Goal: Information Seeking & Learning: Learn about a topic

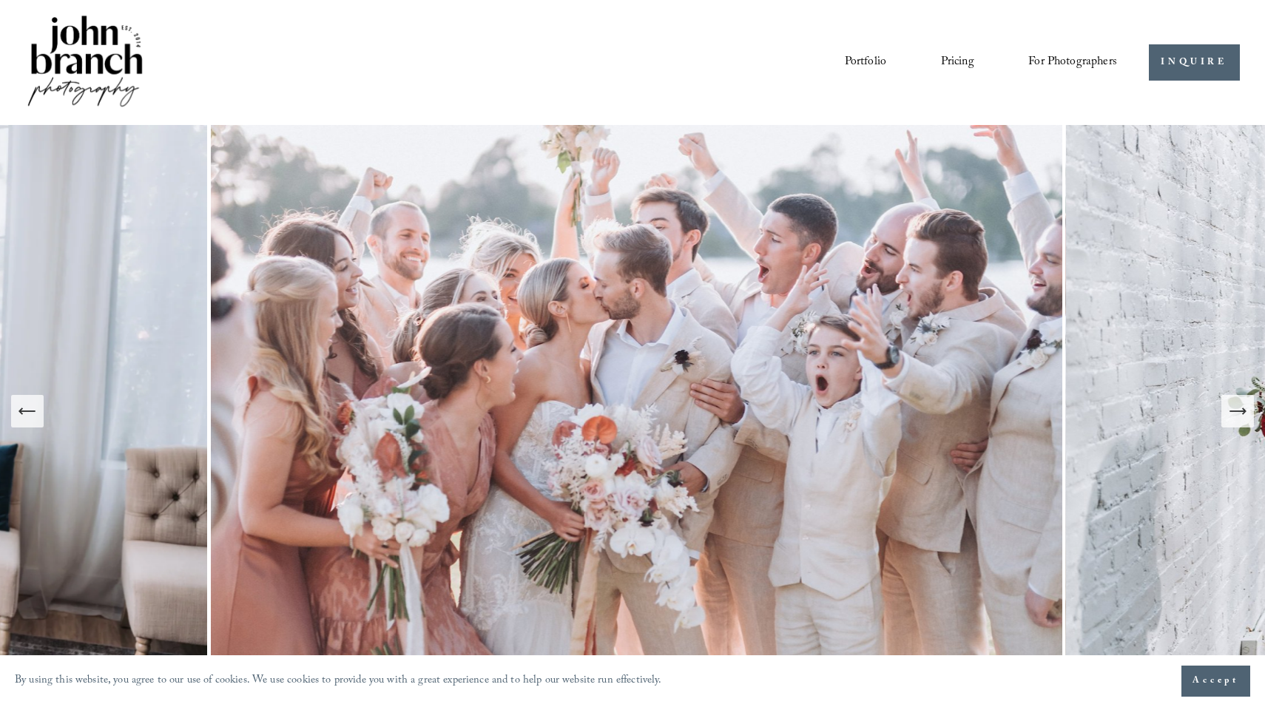
click at [963, 64] on link "Pricing" at bounding box center [957, 62] width 33 height 25
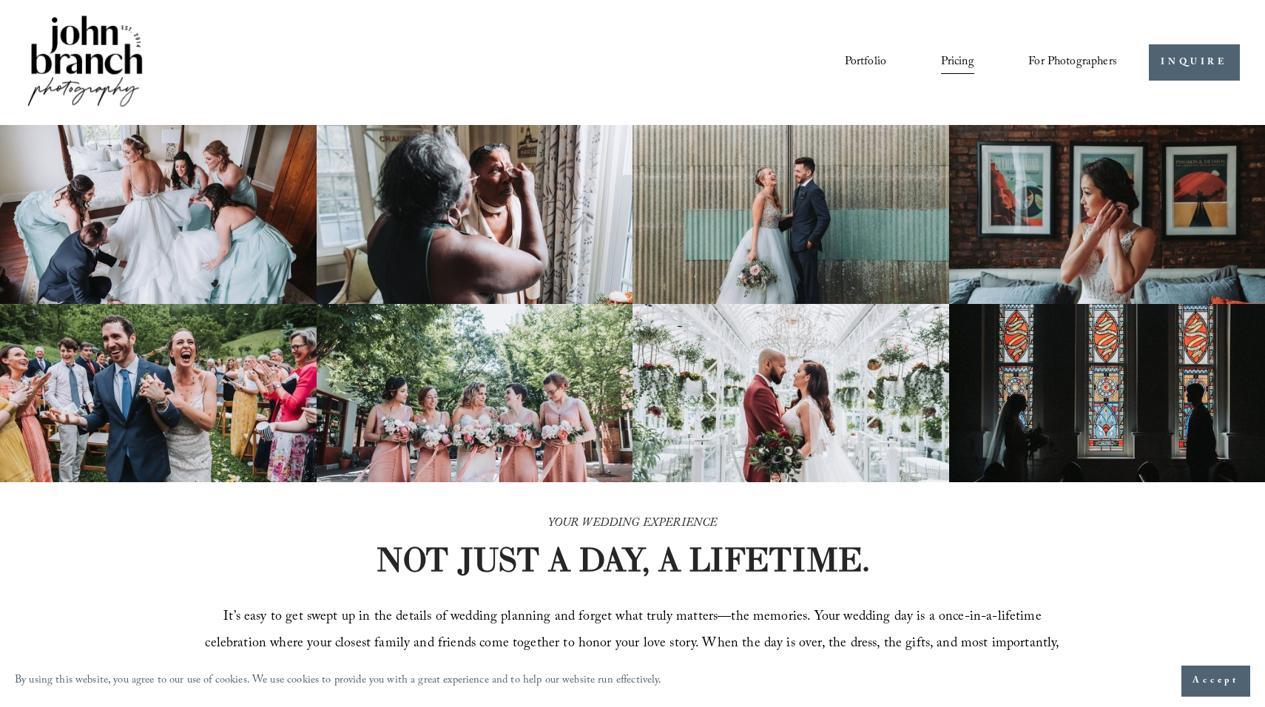
click at [70, 38] on img at bounding box center [85, 63] width 120 height 100
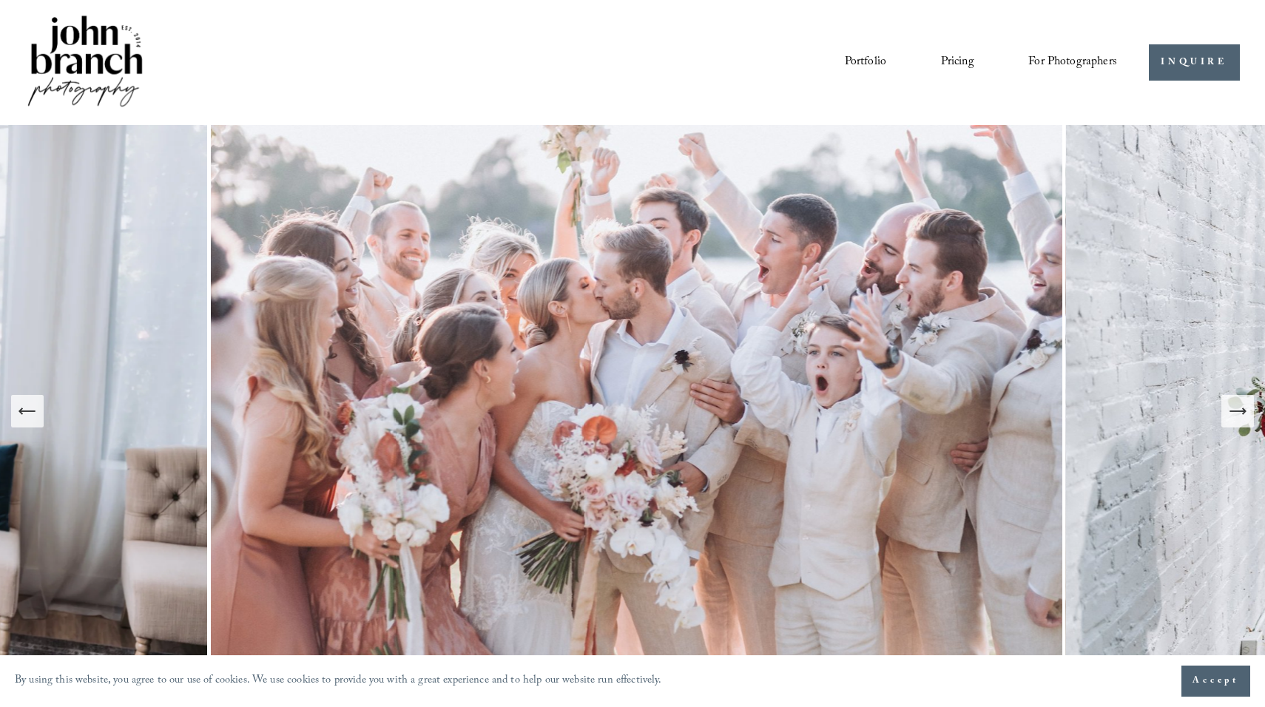
click at [1205, 683] on span "Accept" at bounding box center [1215, 681] width 47 height 15
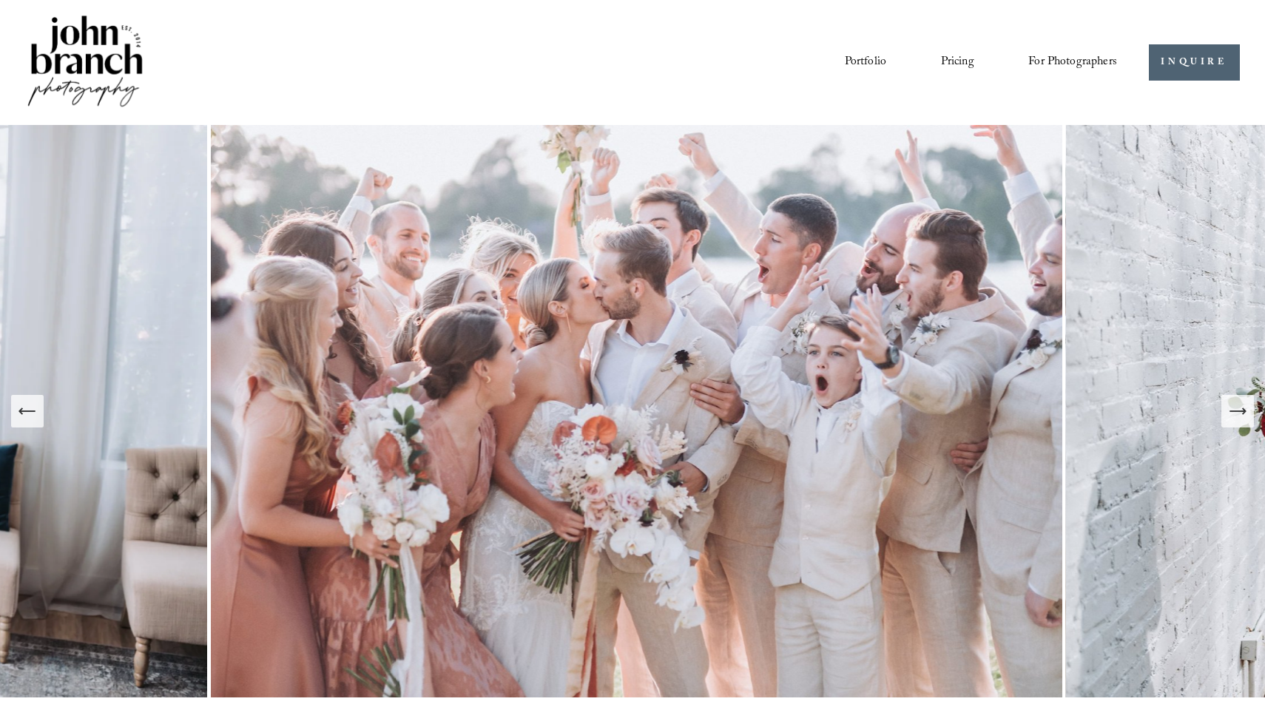
click at [957, 58] on link "Pricing" at bounding box center [957, 62] width 33 height 25
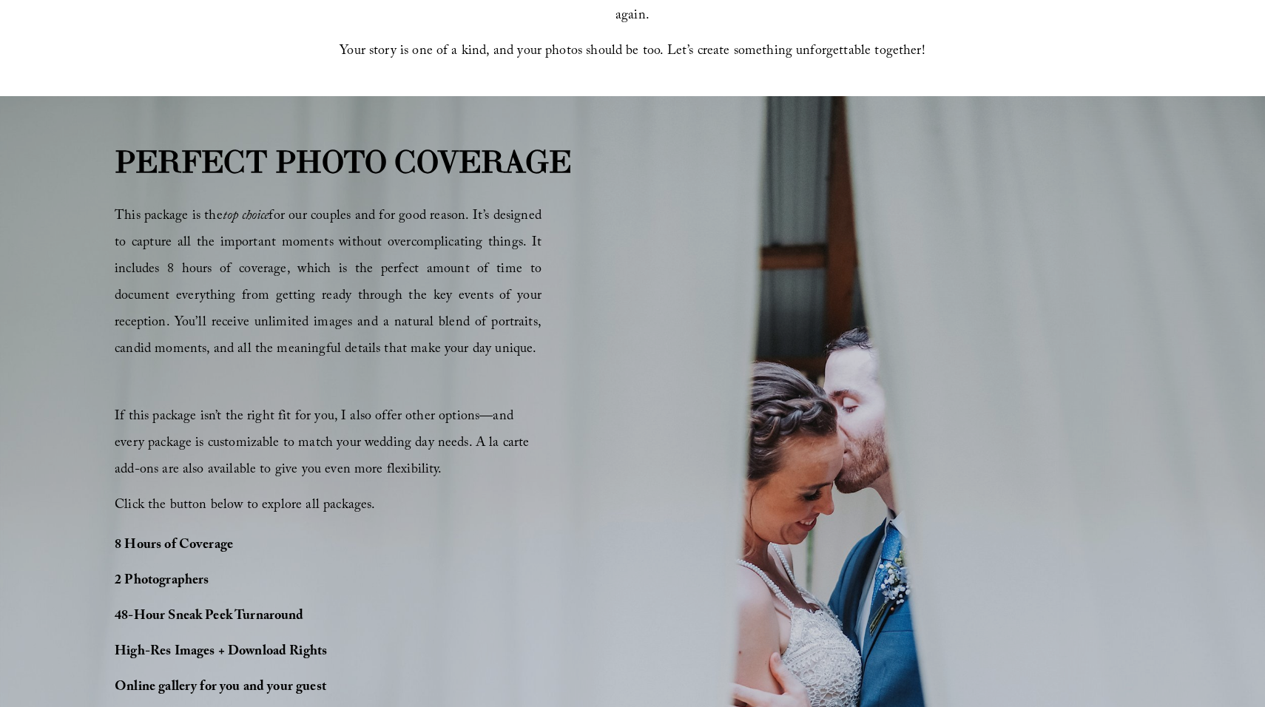
scroll to position [745, 0]
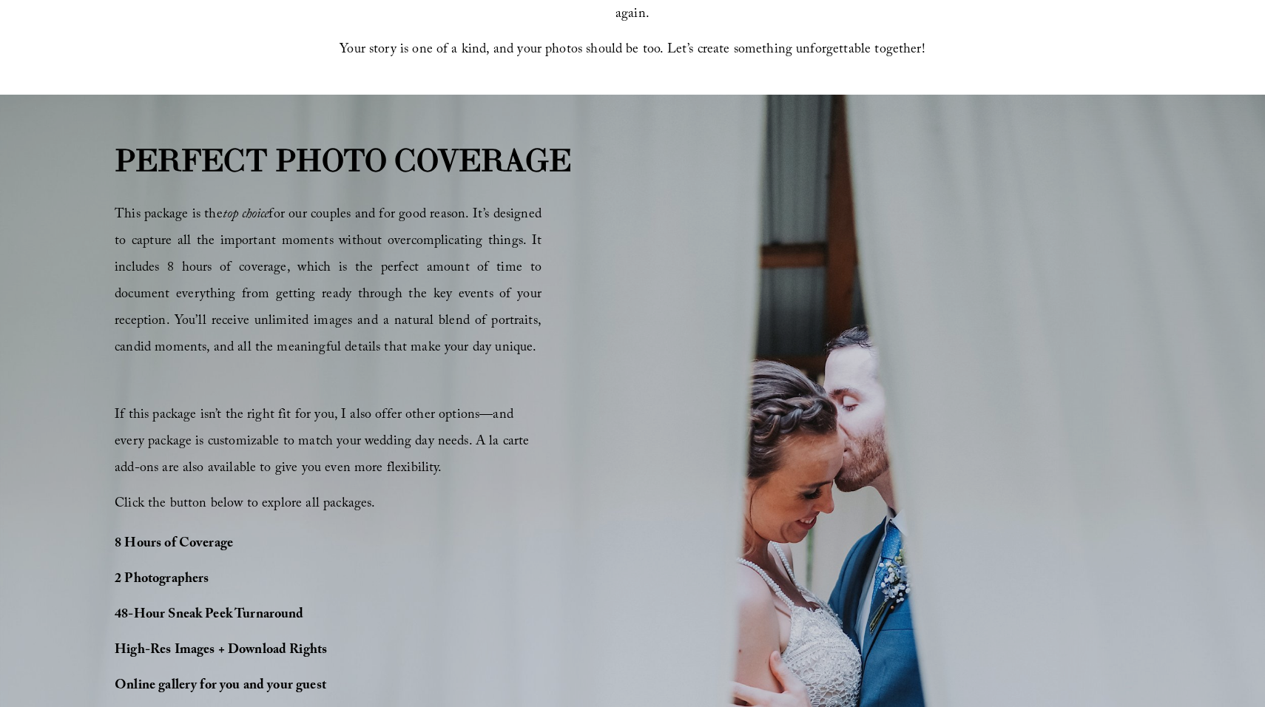
click at [420, 161] on strong "PERFECT PHOTO COVERAGE" at bounding box center [343, 160] width 456 height 38
click at [114, 180] on div at bounding box center [114, 180] width 0 height 0
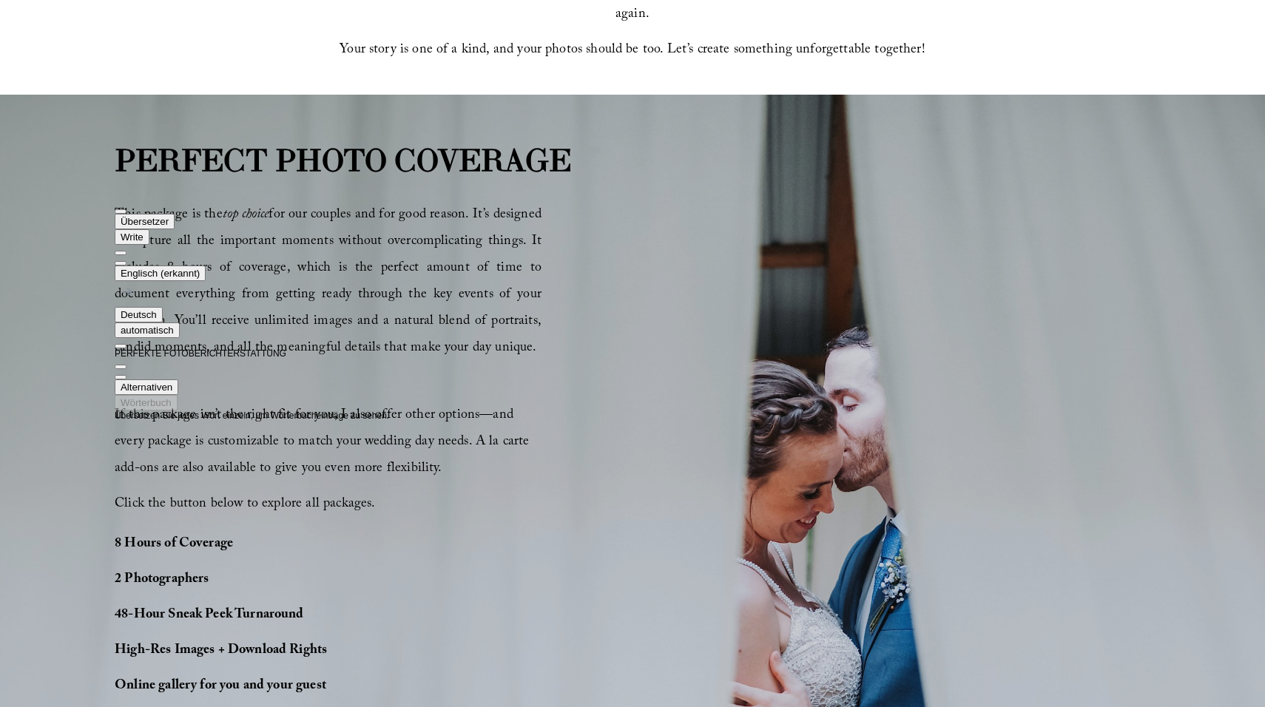
click at [24, 218] on div "PERFECT PHOTO COVERAGE This package is the top choice for our couples and for g…" at bounding box center [632, 497] width 1265 height 721
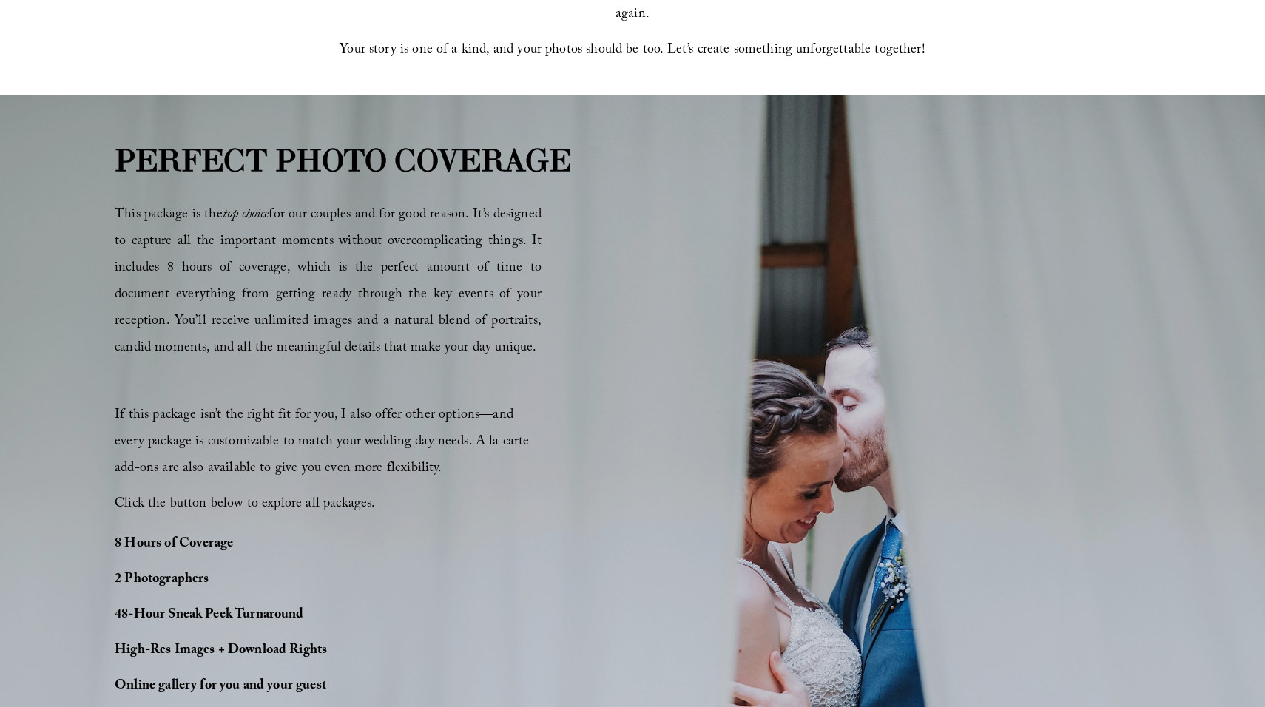
click at [123, 214] on span "This package is the top choice for our couples and for good reason. It’s design…" at bounding box center [328, 282] width 427 height 156
click at [114, 360] on div at bounding box center [114, 360] width 0 height 0
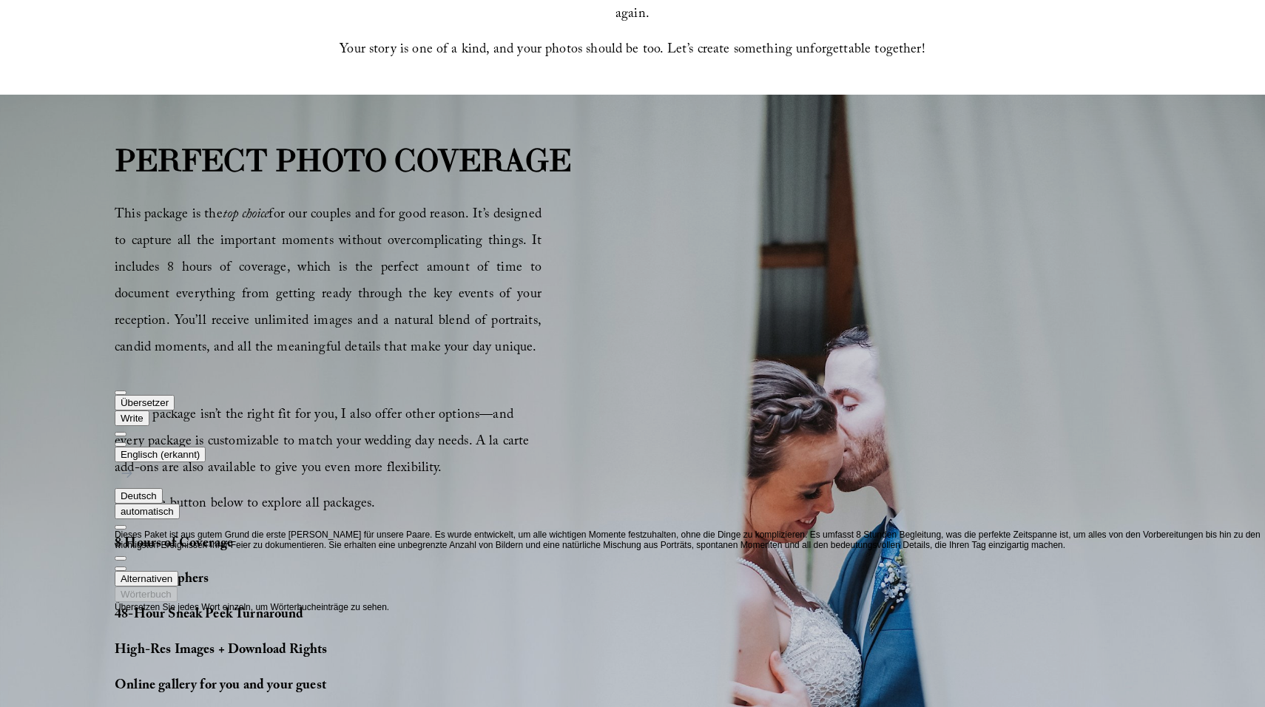
click at [34, 372] on div "PERFECT PHOTO COVERAGE This package is the top choice for our couples and for g…" at bounding box center [632, 497] width 1265 height 721
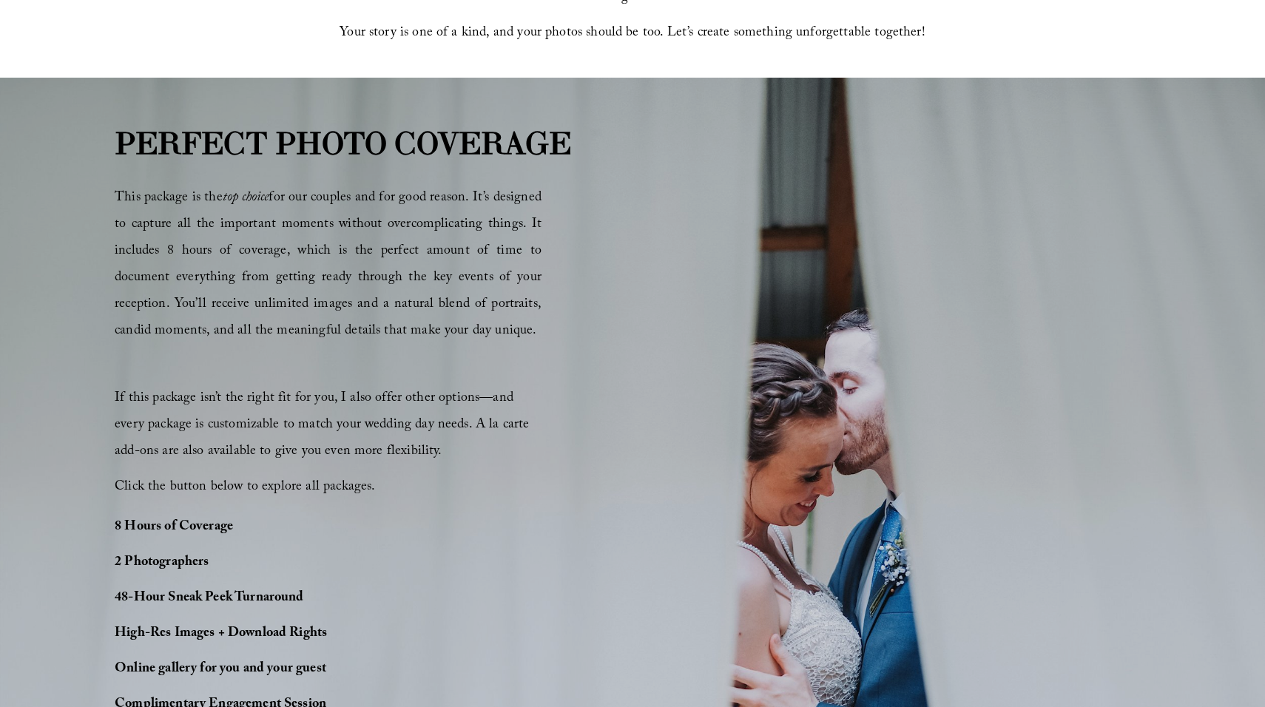
scroll to position [765, 0]
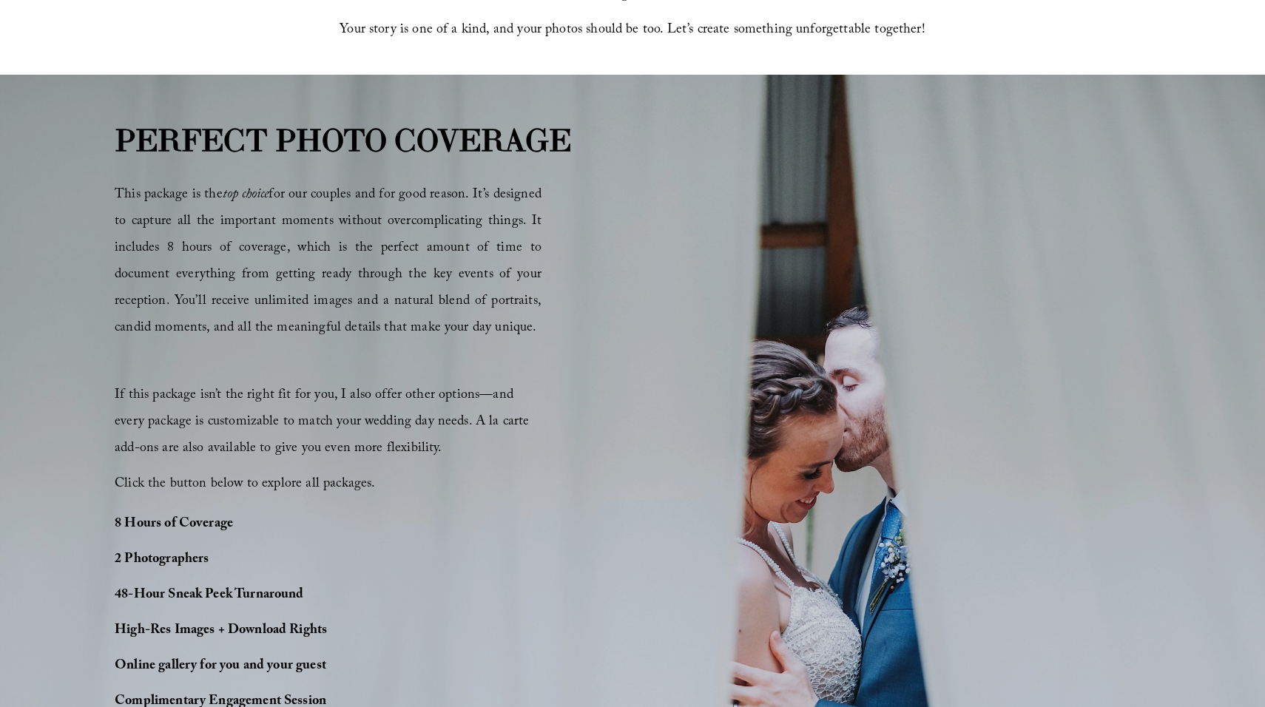
click at [129, 393] on span "If this package isn’t the right fit for you, I also offer other options—and eve…" at bounding box center [324, 423] width 419 height 76
click at [114, 461] on div at bounding box center [114, 461] width 0 height 0
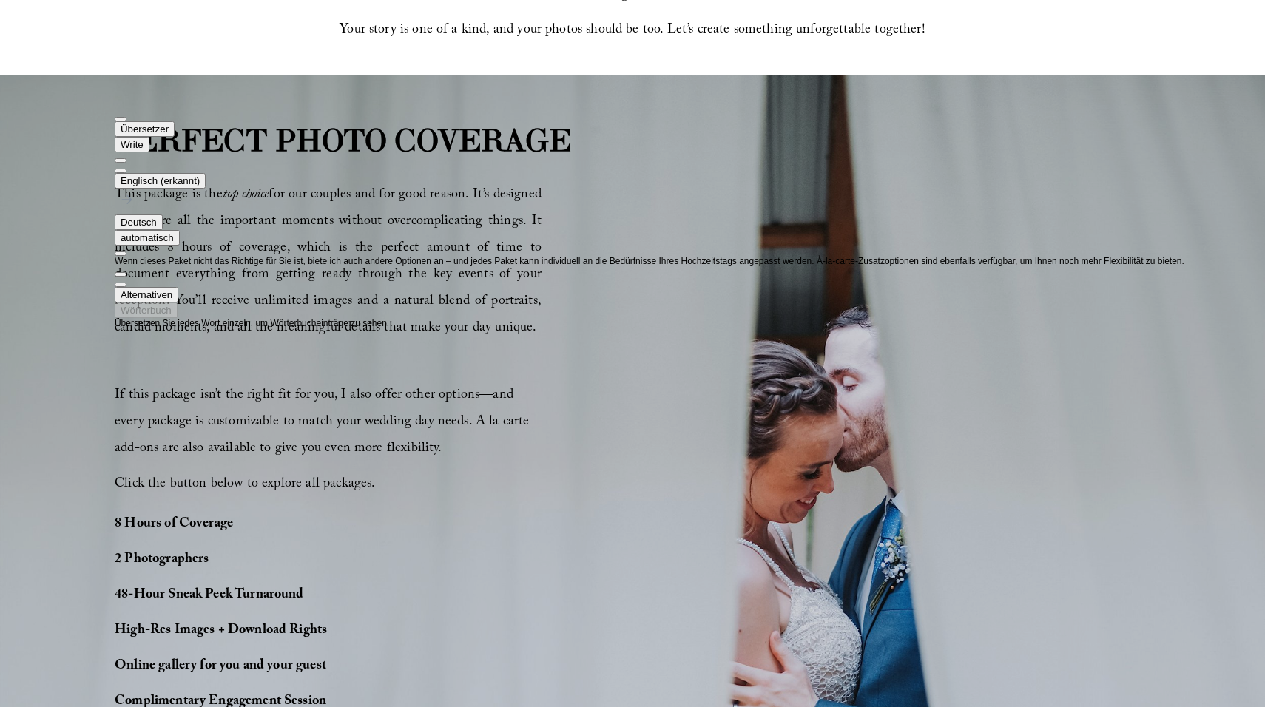
click at [68, 331] on div "PERFECT PHOTO COVERAGE This package is the top choice for our couples and for g…" at bounding box center [632, 477] width 1265 height 721
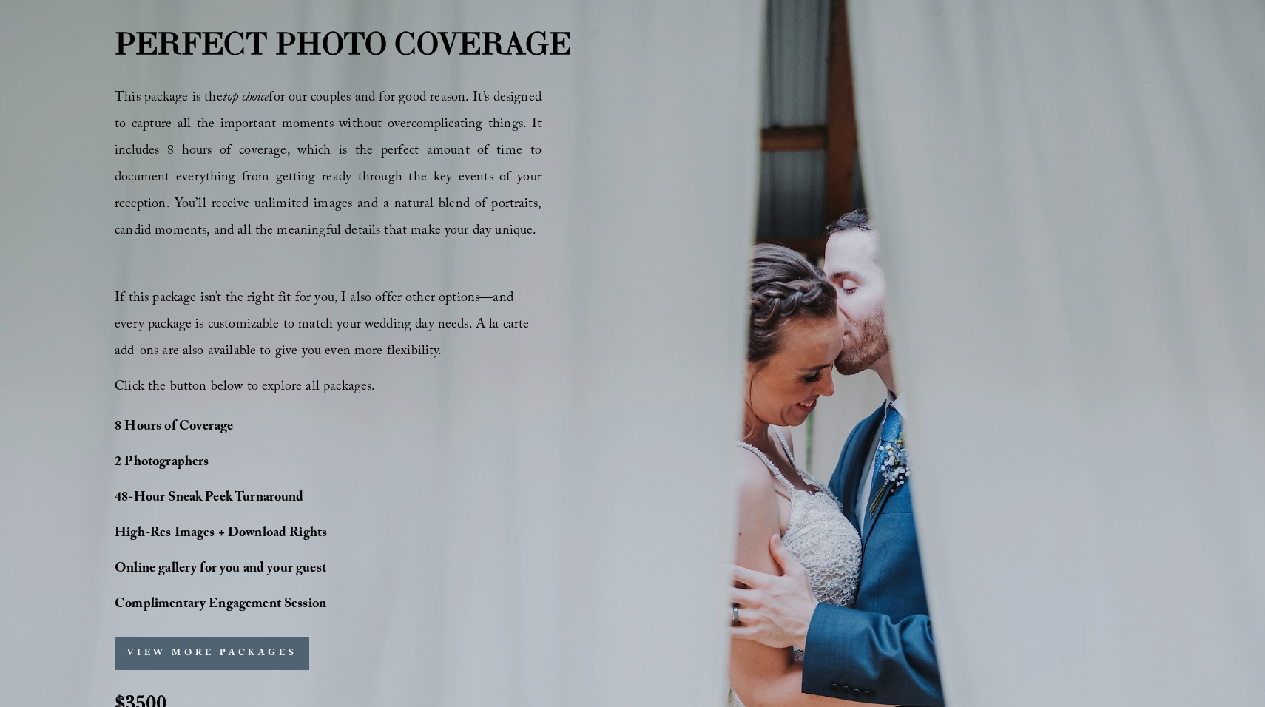
scroll to position [869, 0]
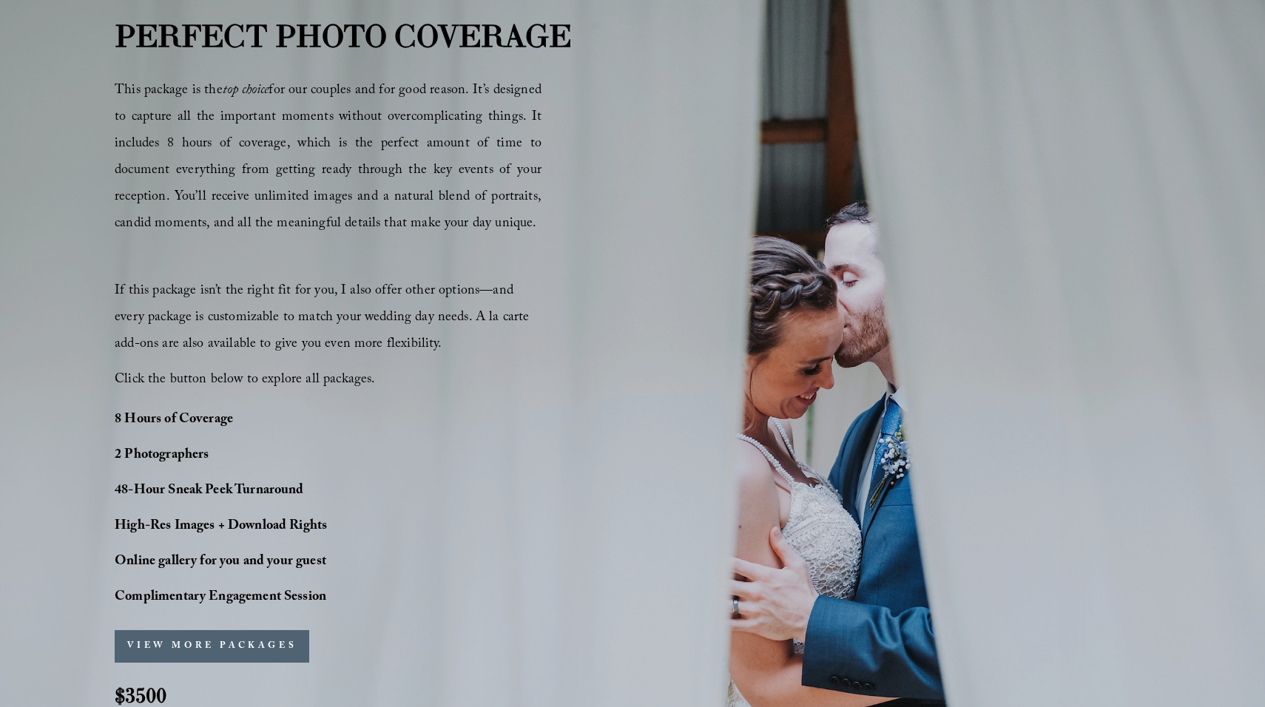
click at [149, 490] on strong "48-Hour Sneak Peek Turnaround" at bounding box center [209, 491] width 189 height 23
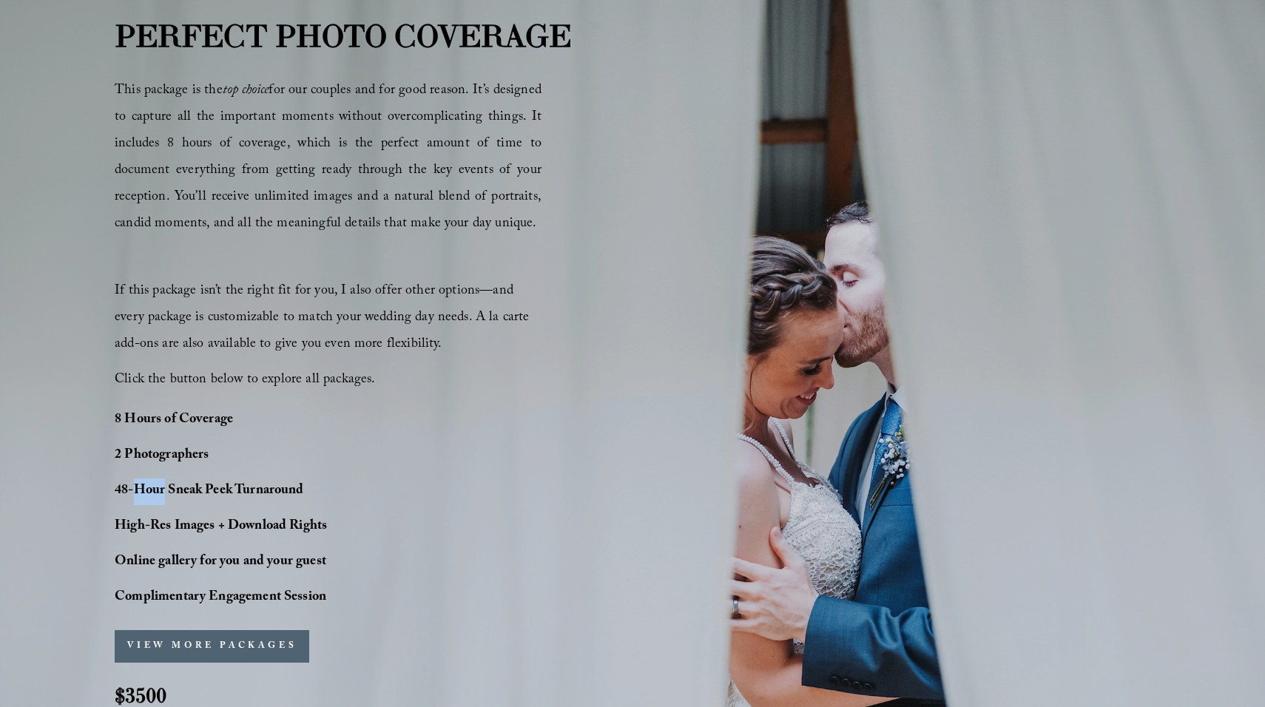
click at [149, 490] on strong "48-Hour Sneak Peek Turnaround" at bounding box center [209, 491] width 189 height 23
click at [114, 504] on div at bounding box center [114, 504] width 0 height 0
click at [46, 457] on div "PERFECT PHOTO COVERAGE This package is the top choice for our couples and for g…" at bounding box center [632, 373] width 1265 height 721
click at [177, 527] on strong "High-Res Images + Download Rights" at bounding box center [221, 526] width 212 height 23
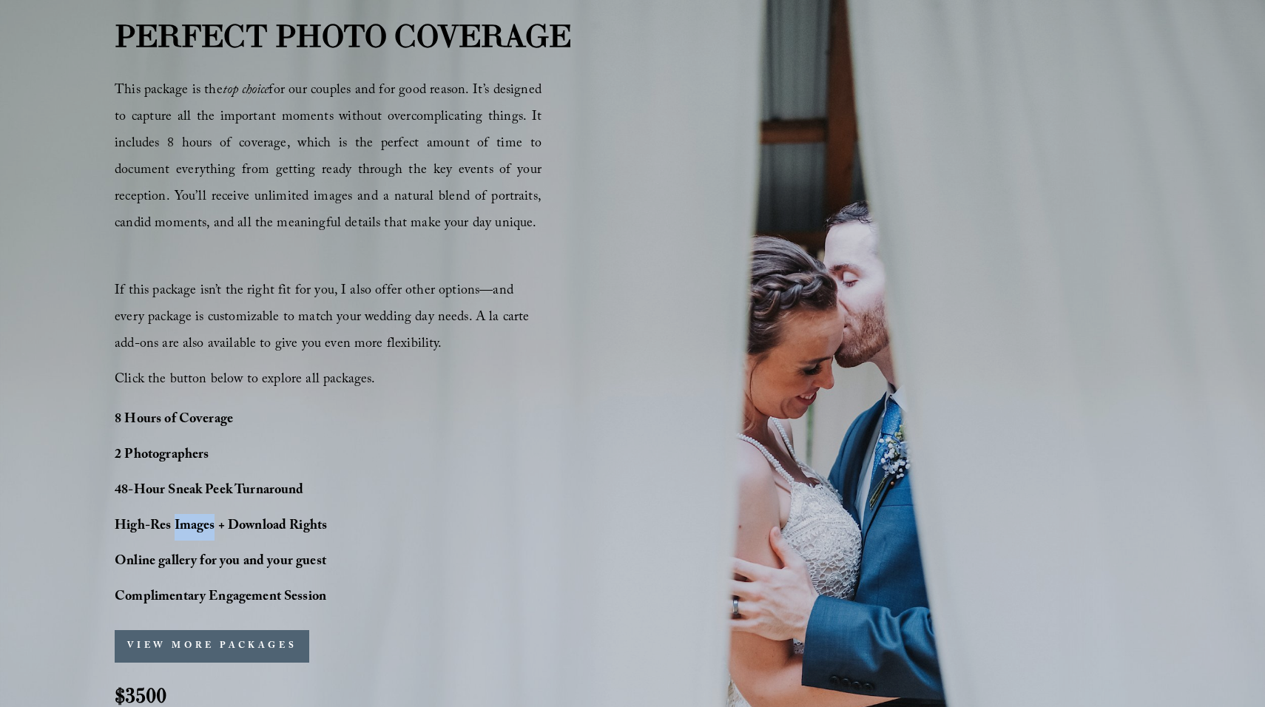
click at [177, 527] on strong "High-Res Images + Download Rights" at bounding box center [221, 526] width 212 height 23
click at [114, 539] on div at bounding box center [114, 539] width 0 height 0
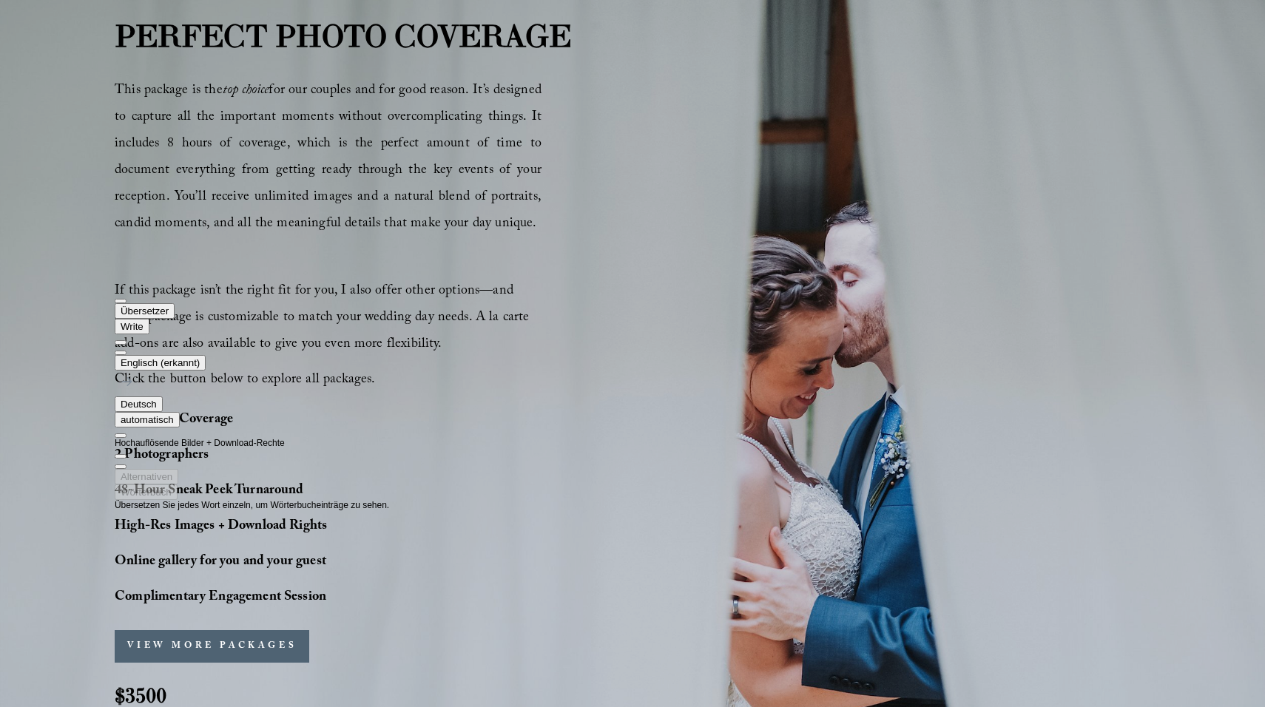
click at [53, 476] on div "PERFECT PHOTO COVERAGE This package is the top choice for our couples and for g…" at bounding box center [632, 373] width 1265 height 721
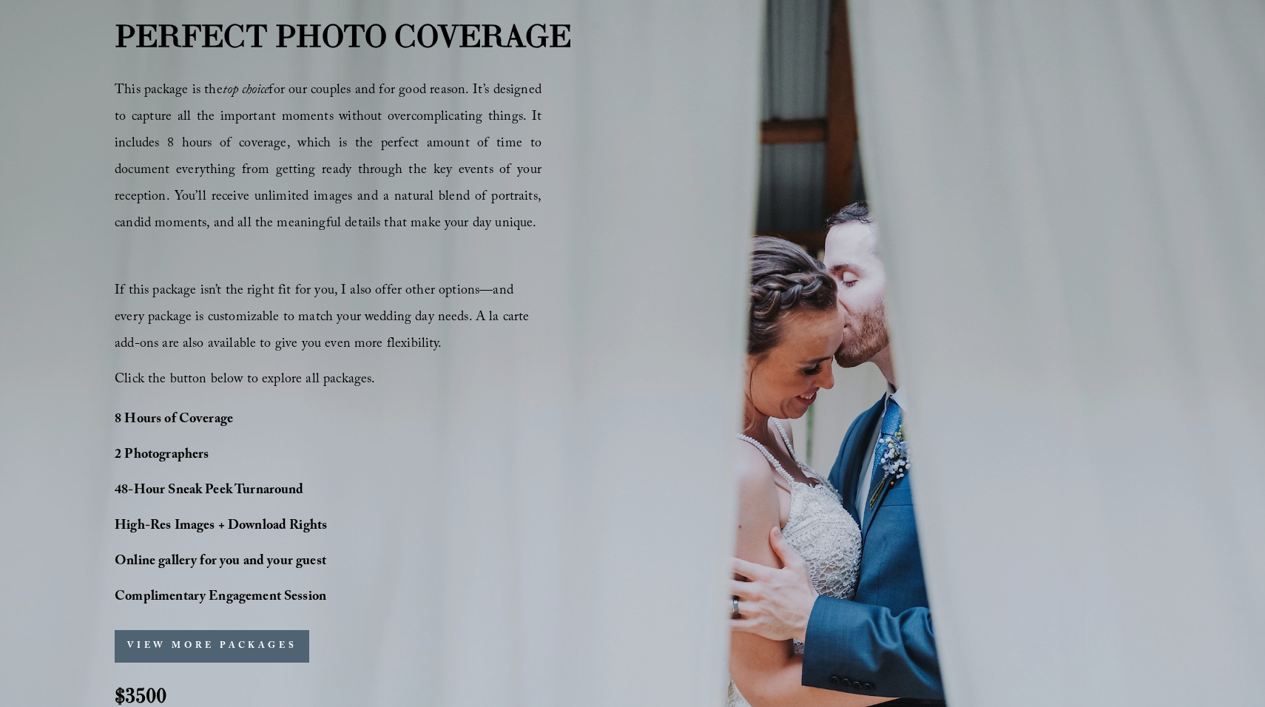
click at [158, 534] on strong "High-Res Images + Download Rights" at bounding box center [221, 526] width 212 height 23
click at [114, 539] on div at bounding box center [114, 539] width 0 height 0
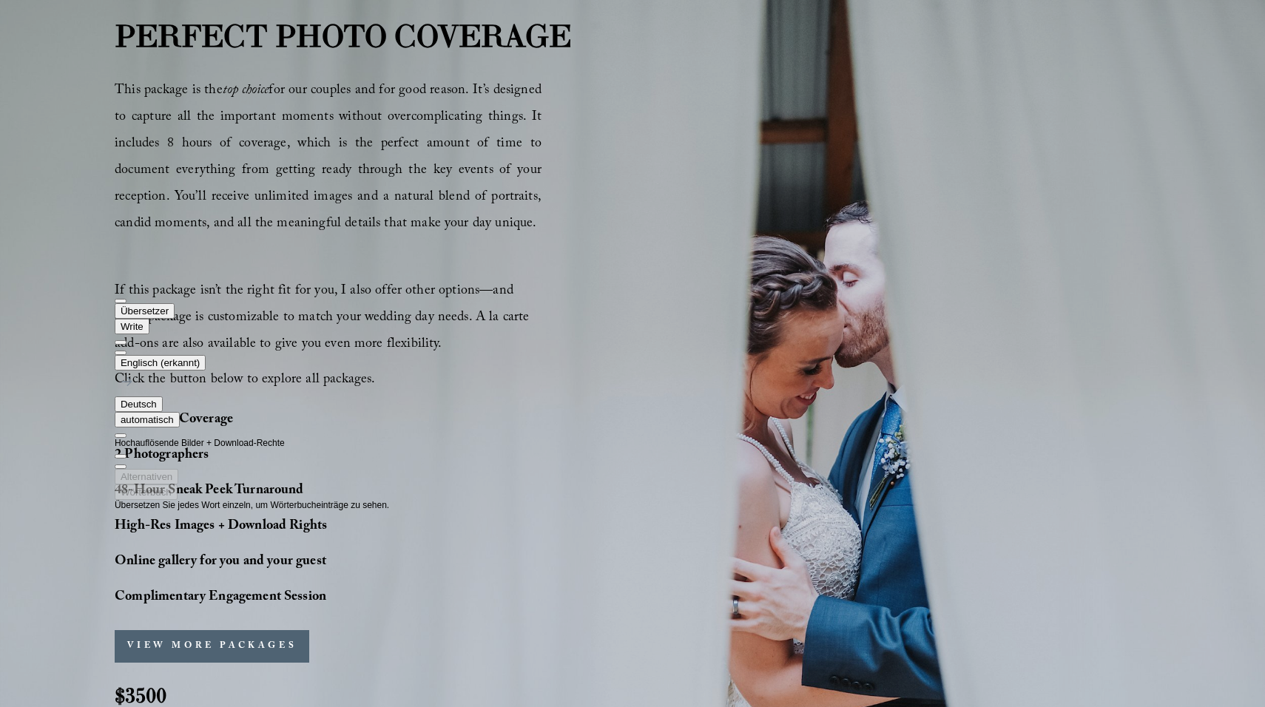
click at [65, 532] on div "PERFECT PHOTO COVERAGE This package is the top choice for our couples and for g…" at bounding box center [632, 373] width 1265 height 721
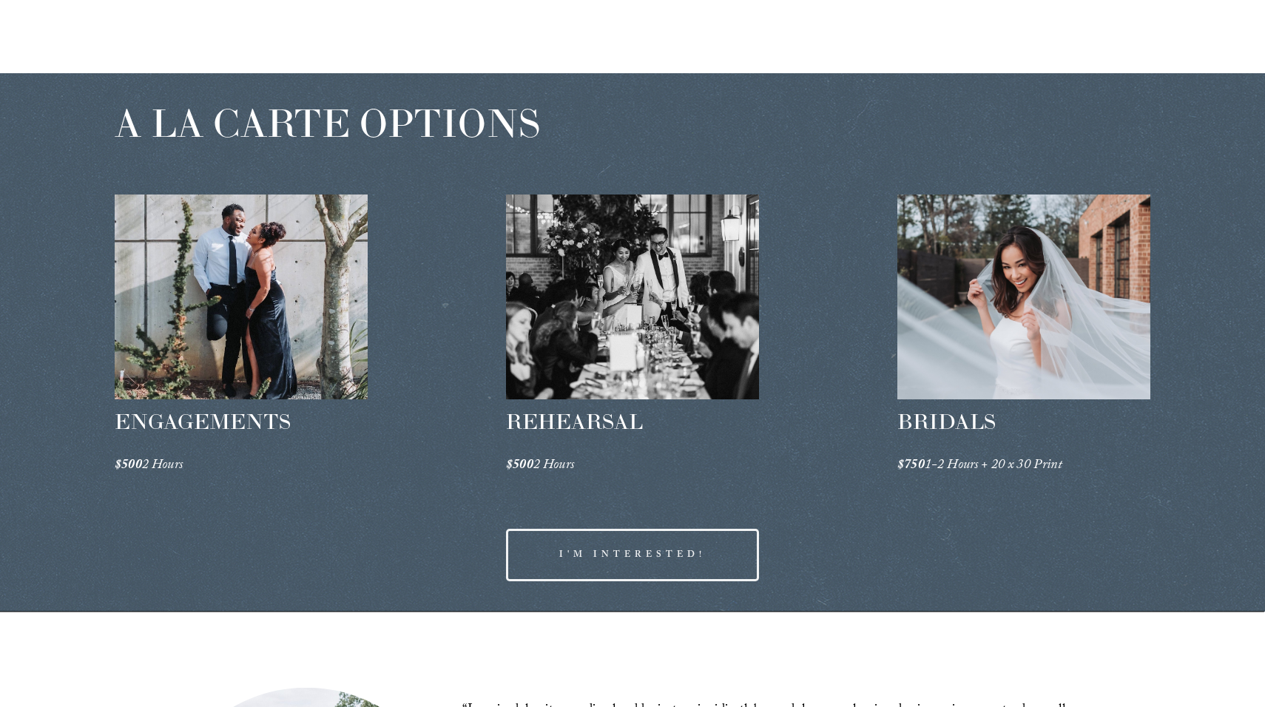
scroll to position [2137, 0]
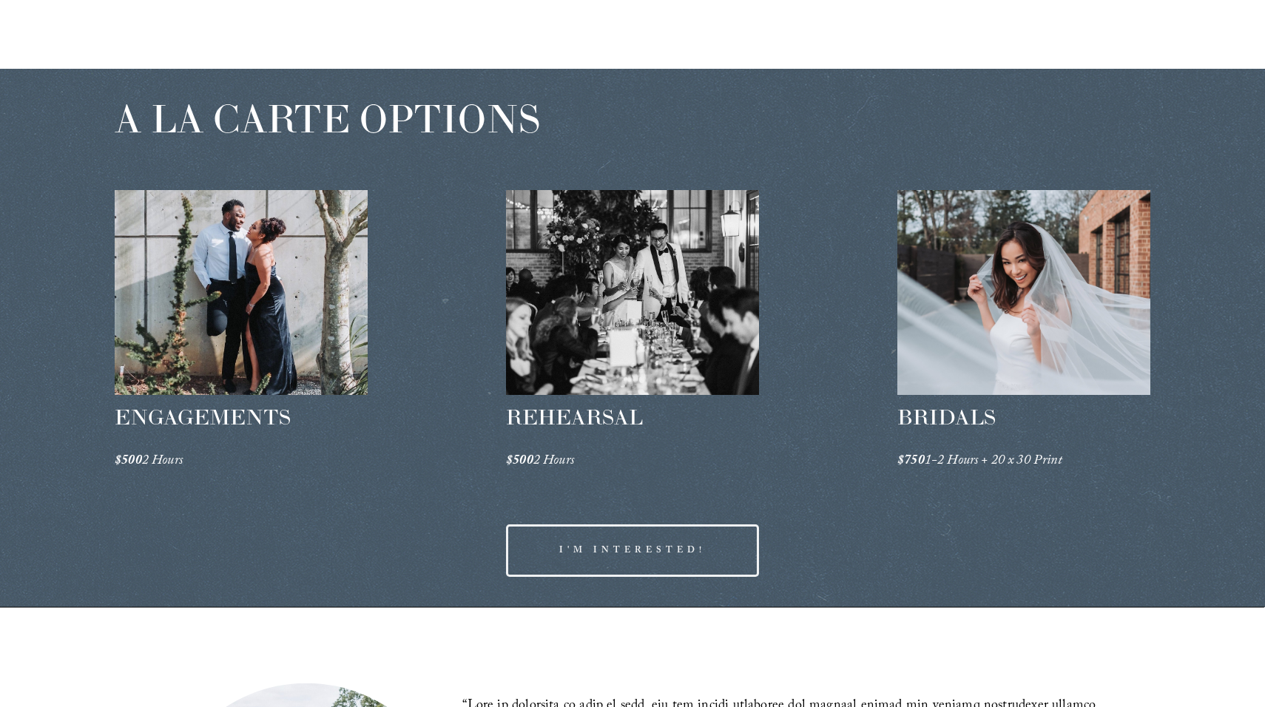
click at [228, 416] on span "ENGAGEMENTS" at bounding box center [203, 417] width 176 height 27
click at [114, 430] on div at bounding box center [114, 430] width 0 height 0
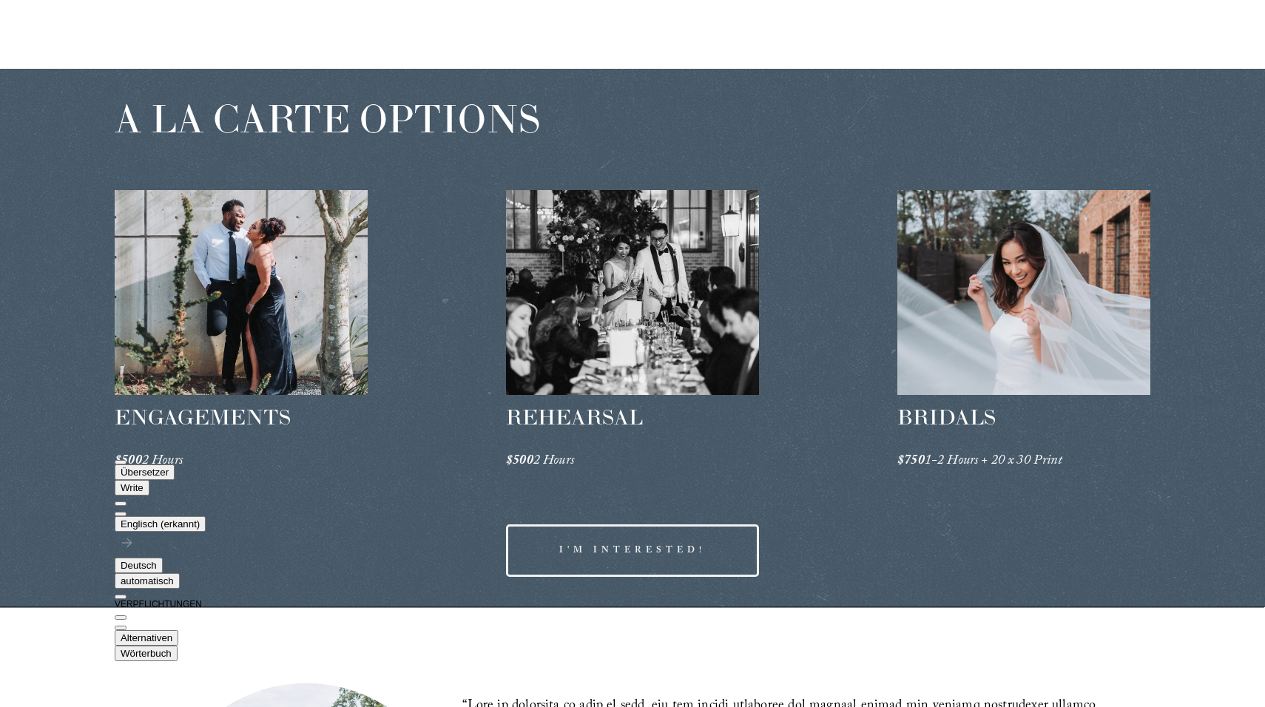
click at [57, 479] on div "A LA CARTE OPTIONS ENGAGEMENTS $500 2 Hours REHEARSAL $500 2 Hours" at bounding box center [632, 338] width 1265 height 539
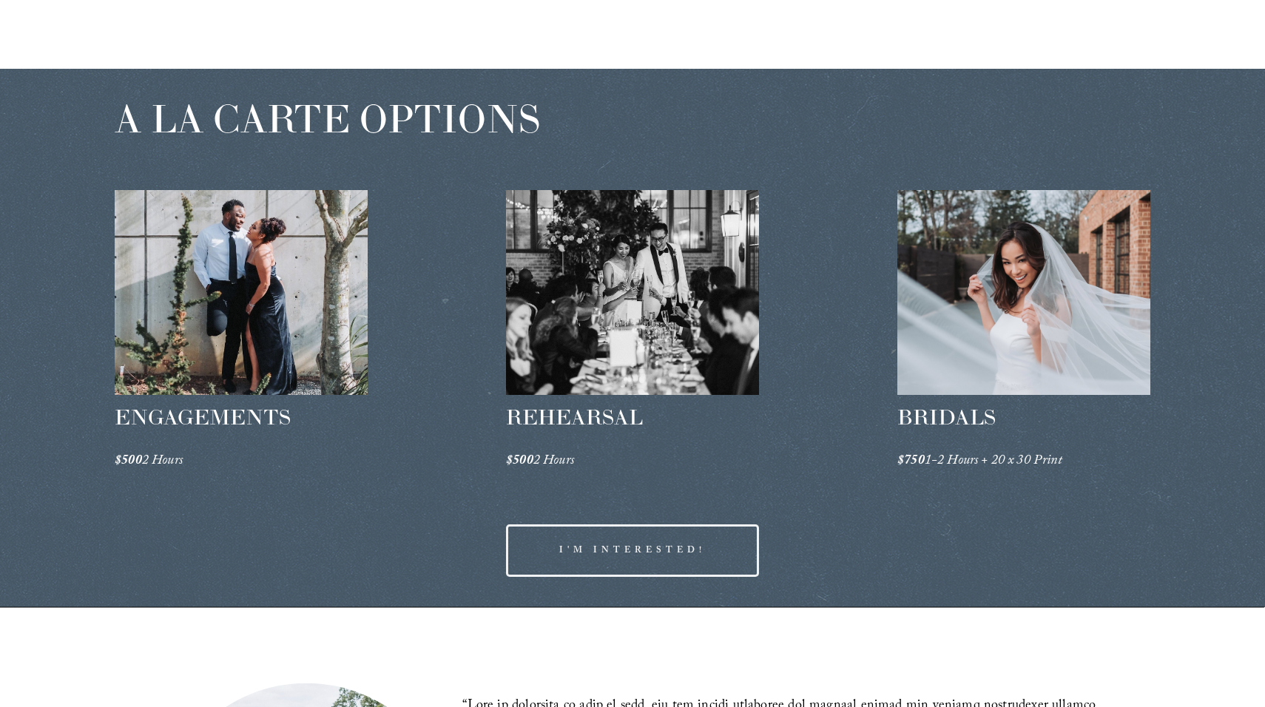
click at [933, 424] on span "BRIDALS" at bounding box center [946, 417] width 98 height 27
click at [897, 430] on div at bounding box center [897, 430] width 0 height 0
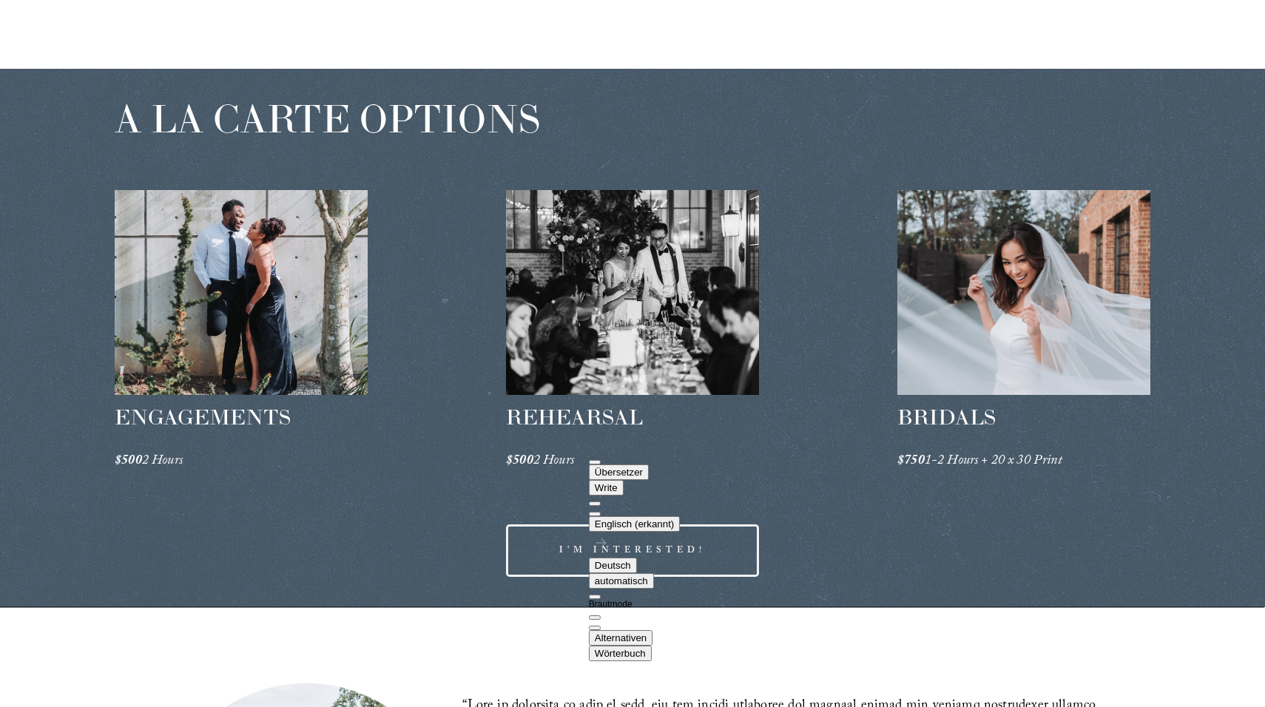
click at [813, 351] on div "A LA CARTE OPTIONS ENGAGEMENTS $500 2 Hours REHEARSAL $500 2 Hours" at bounding box center [632, 338] width 1265 height 539
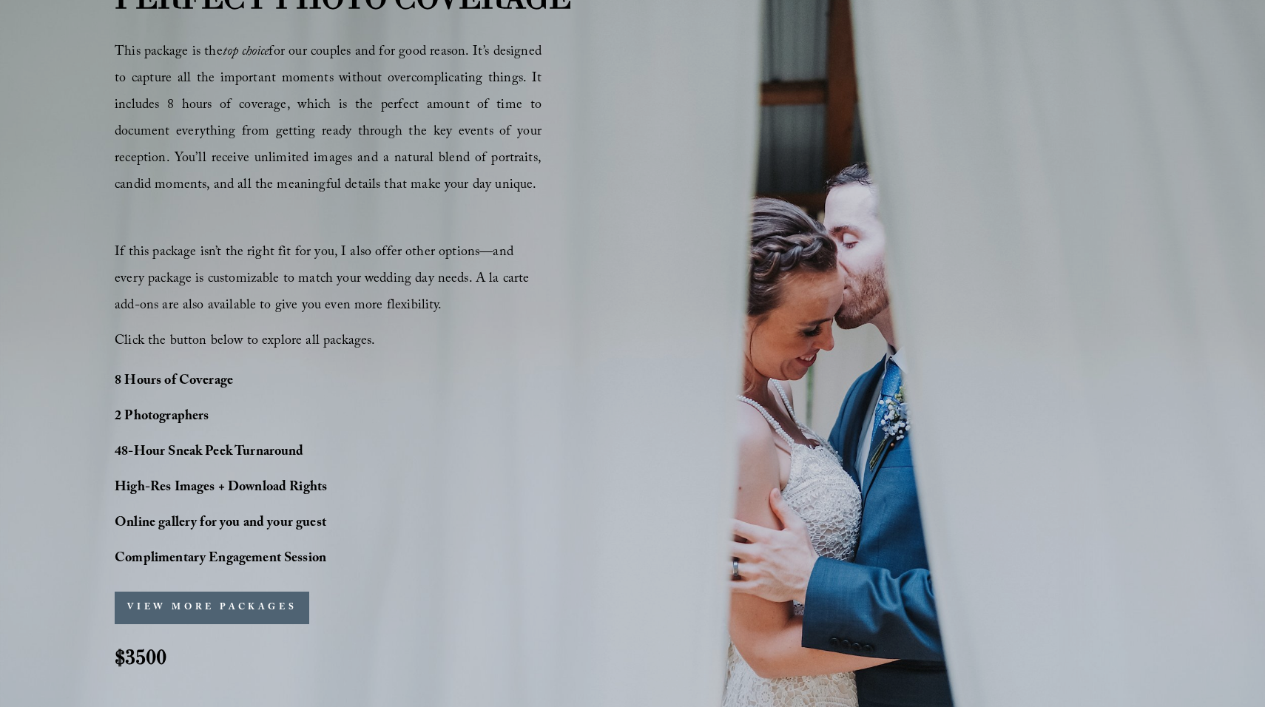
scroll to position [908, 0]
click at [192, 453] on strong "48-Hour Sneak Peek Turnaround" at bounding box center [209, 452] width 189 height 23
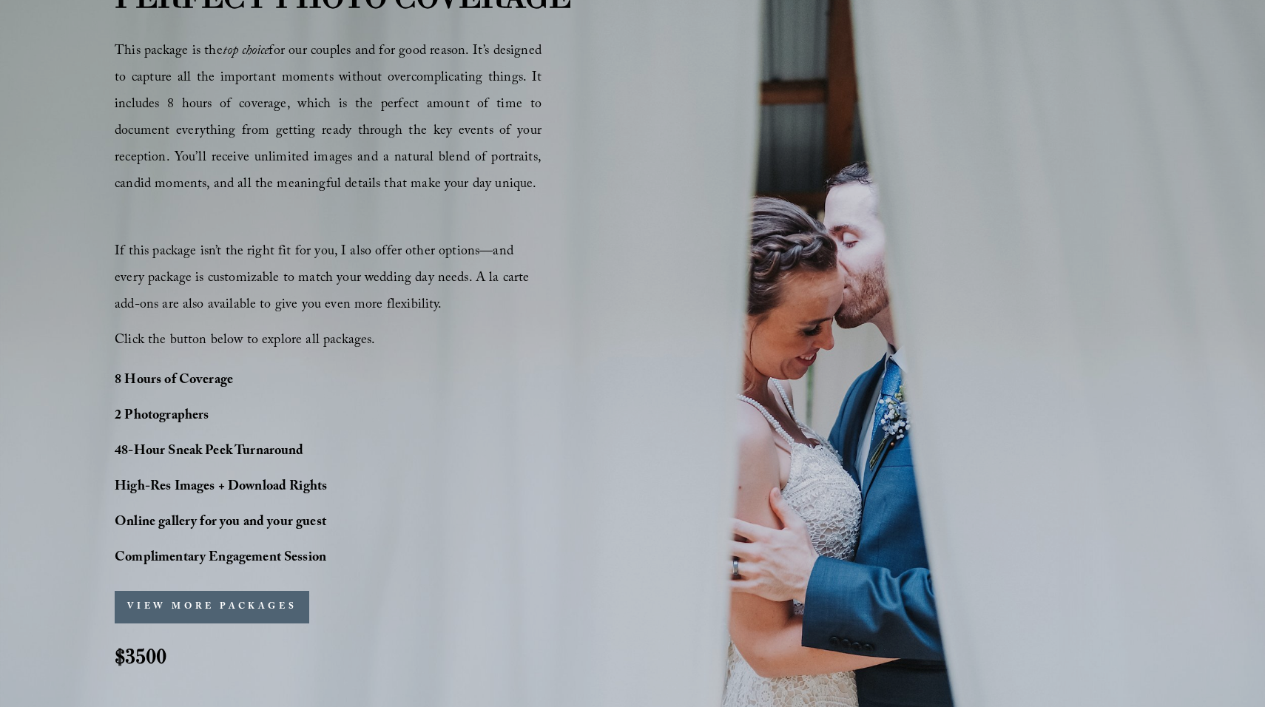
click at [114, 464] on div at bounding box center [114, 464] width 0 height 0
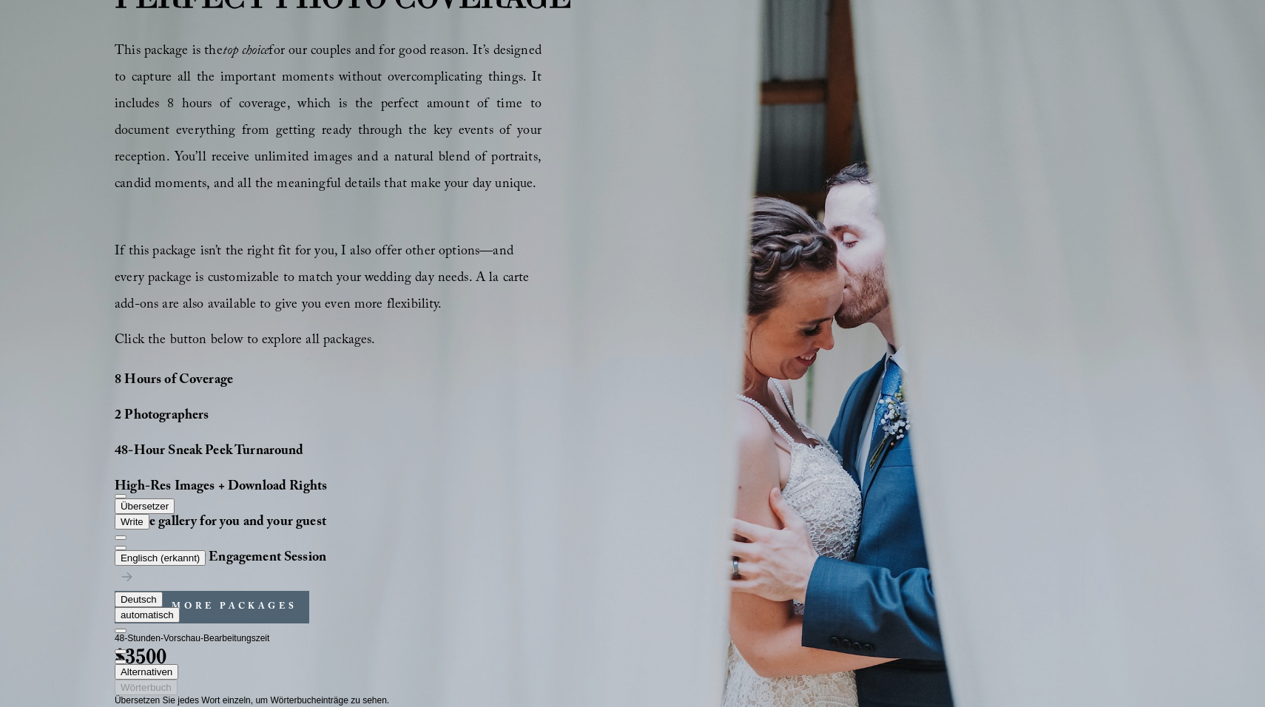
click at [54, 446] on div "PERFECT PHOTO COVERAGE This package is the top choice for our couples and for g…" at bounding box center [632, 333] width 1265 height 721
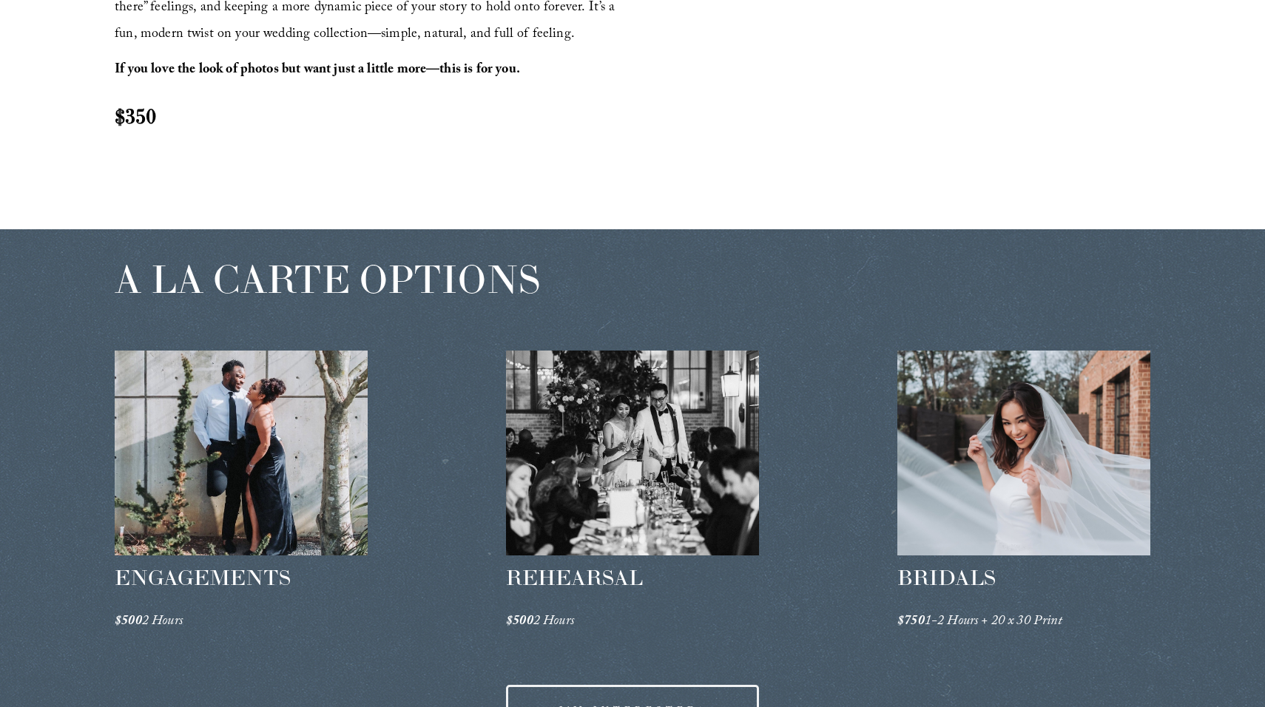
scroll to position [1978, 0]
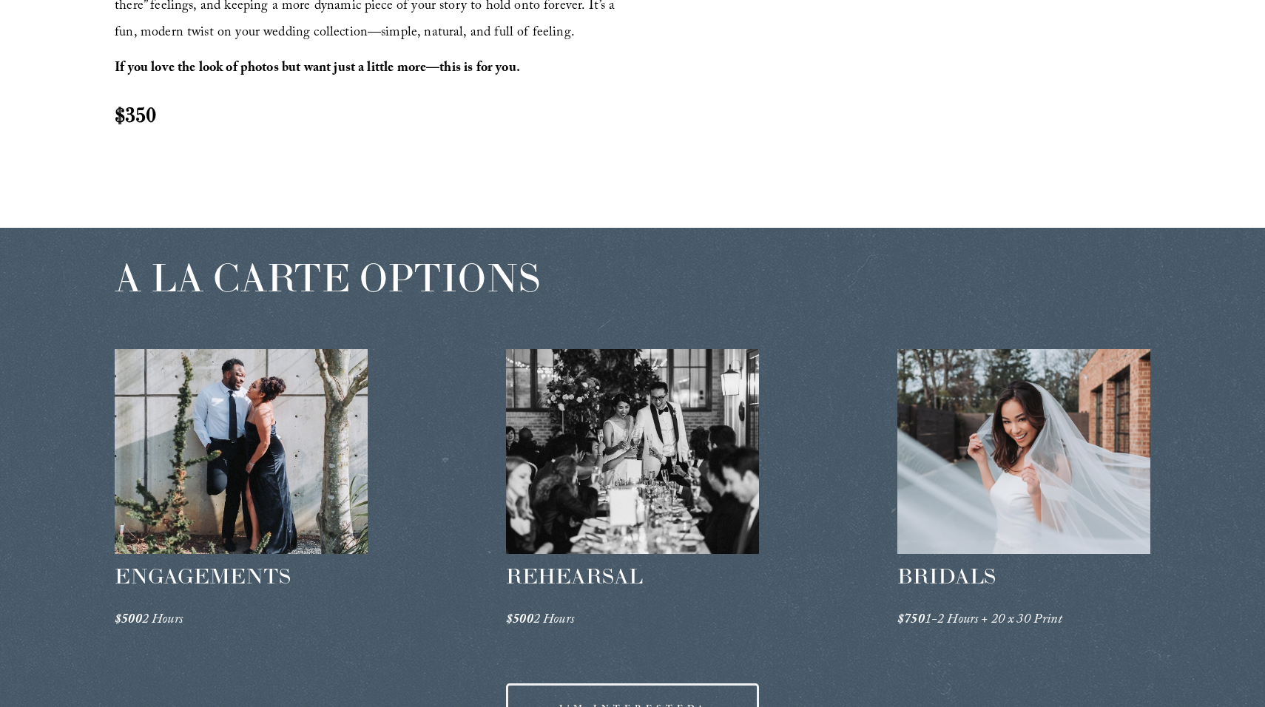
click at [308, 282] on span "A LA CARTE OPTIONS" at bounding box center [327, 277] width 425 height 49
click at [114, 302] on div at bounding box center [114, 302] width 0 height 0
click at [17, 321] on div "A LA CARTE OPTIONS ENGAGEMENTS $500 2 Hours REHEARSAL $500 2 Hours" at bounding box center [632, 497] width 1265 height 539
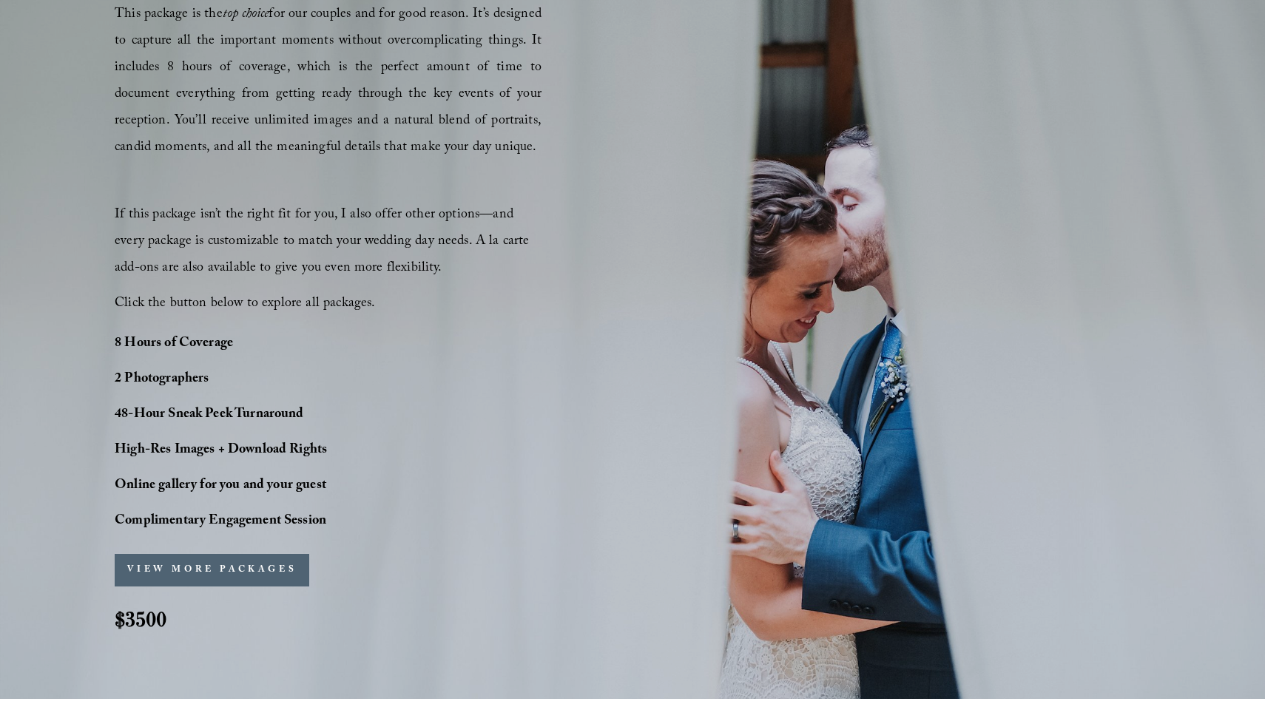
scroll to position [947, 0]
